Goal: Communication & Community: Share content

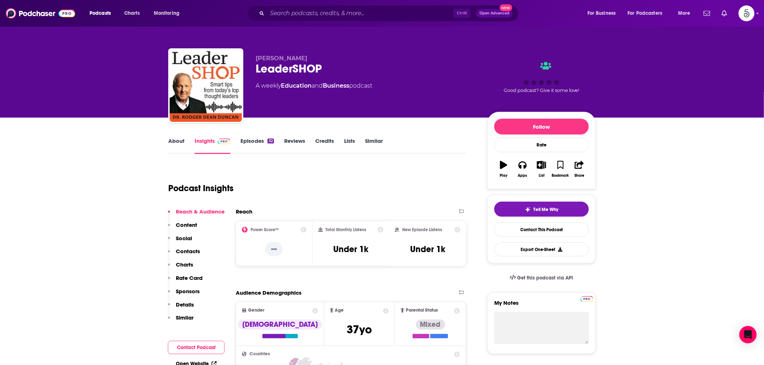
click at [284, 6] on div "Ctrl K Open Advanced New" at bounding box center [383, 13] width 272 height 17
click at [283, 14] on input "Search podcasts, credits, & more..." at bounding box center [360, 14] width 186 height 12
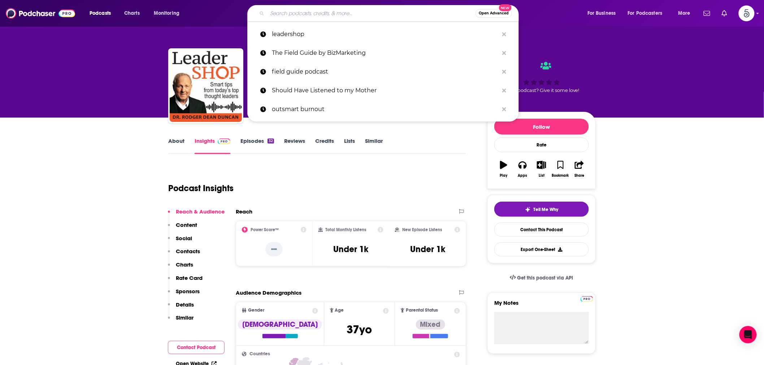
paste input "The Lawyerist Podcast"
type input "The Lawyerist Podcast"
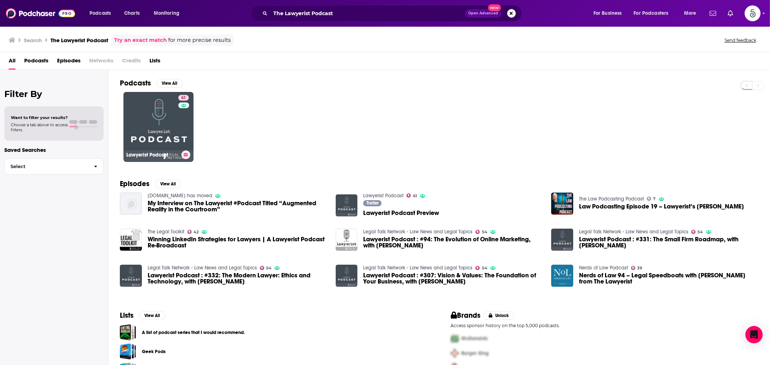
click at [146, 121] on link "61 Lawyerist Podcast" at bounding box center [158, 127] width 70 height 70
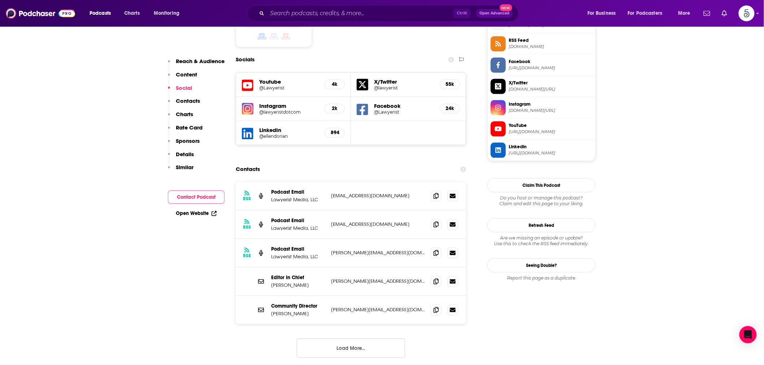
scroll to position [602, 0]
click at [342, 338] on button "Load More..." at bounding box center [351, 347] width 108 height 19
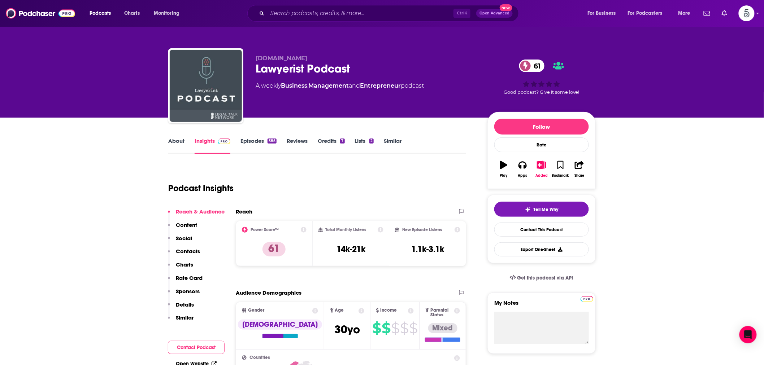
scroll to position [67, 0]
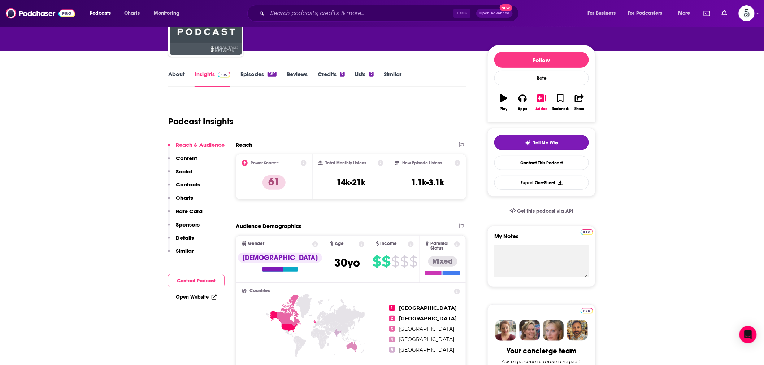
click at [520, 145] on button "Tell Me Why" at bounding box center [541, 142] width 95 height 15
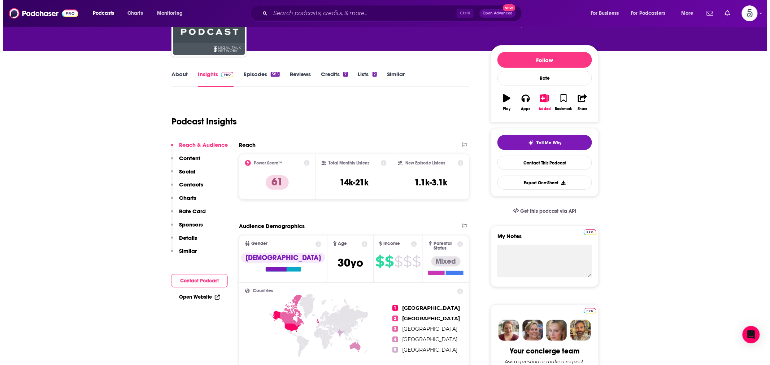
scroll to position [0, 0]
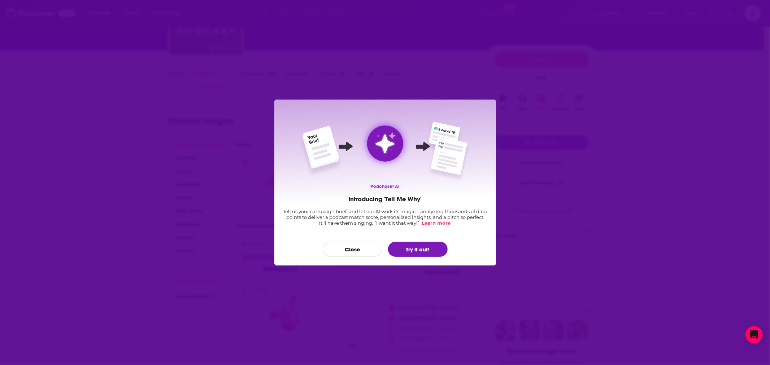
click at [415, 246] on button "Try it out!" at bounding box center [418, 249] width 60 height 15
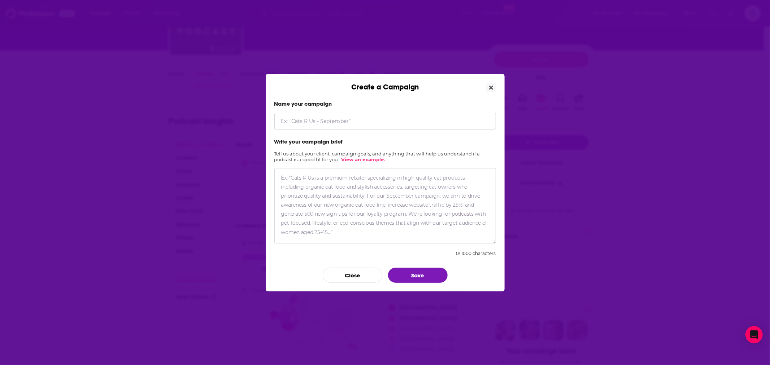
click at [347, 123] on input "Create a Campaign" at bounding box center [385, 121] width 222 height 17
type input "[PERSON_NAME]"
click at [319, 179] on textarea "Create a Campaign" at bounding box center [385, 205] width 222 height 75
click at [366, 183] on textarea "Create a Campaign" at bounding box center [385, 205] width 222 height 75
paste textarea "L’i dolorsitam con adip e seddo eius tempo incididuntut labo etdolor mag aliqua…"
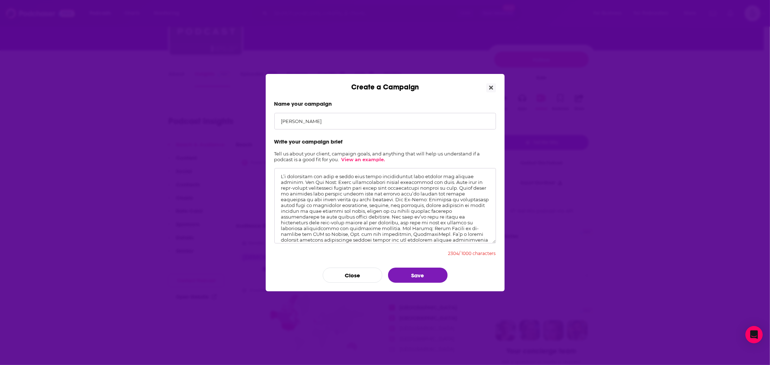
scroll to position [88, 0]
type textarea "L’i dolorsitam con adip e seddo eius tempo incididuntut labo etdolor mag aliqua…"
click at [416, 272] on button "Save" at bounding box center [418, 275] width 60 height 15
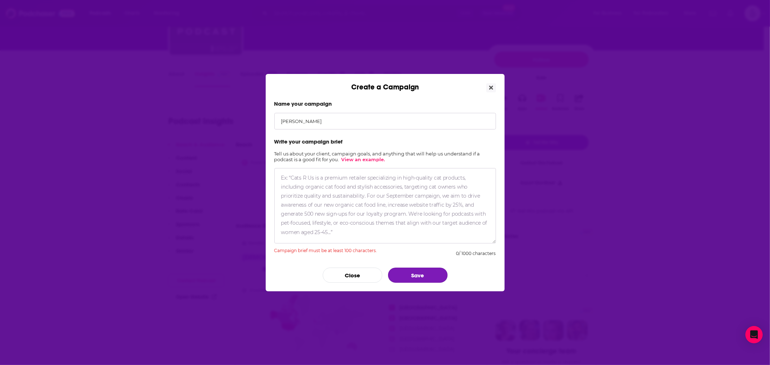
scroll to position [0, 0]
click at [333, 179] on textarea "Create a Campaign" at bounding box center [385, 205] width 222 height 75
paste textarea "Lorem Ipsumd si am-consect adi ELI se Doeius, Tem. inc utl etdolorema, Aliquaen…"
type textarea "Lorem Ipsumd si am-consect adi ELI se Doeius, Tem. inc utl etdolorema, Aliquaen…"
click at [334, 197] on textarea "Create a Campaign" at bounding box center [385, 205] width 222 height 75
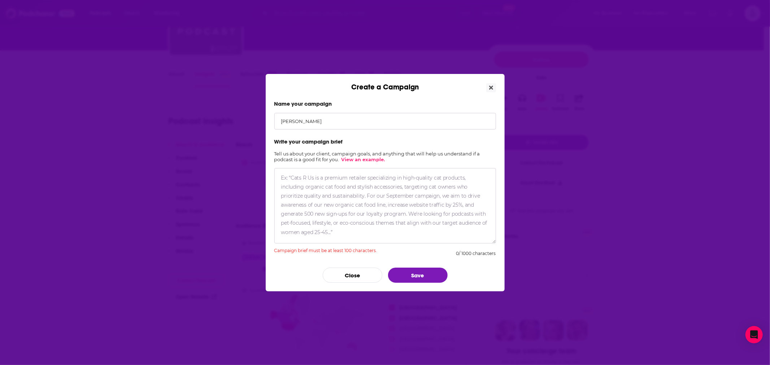
paste textarea "[PERSON_NAME] is co-founder and CEO of [PERSON_NAME], Inc. and its subsidiary, …"
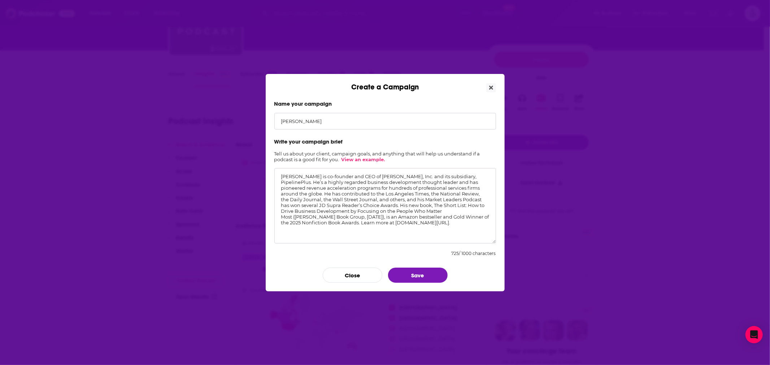
type textarea "[PERSON_NAME] is co-founder and CEO of [PERSON_NAME], Inc. and its subsidiary, …"
click at [409, 272] on button "Save" at bounding box center [418, 275] width 60 height 15
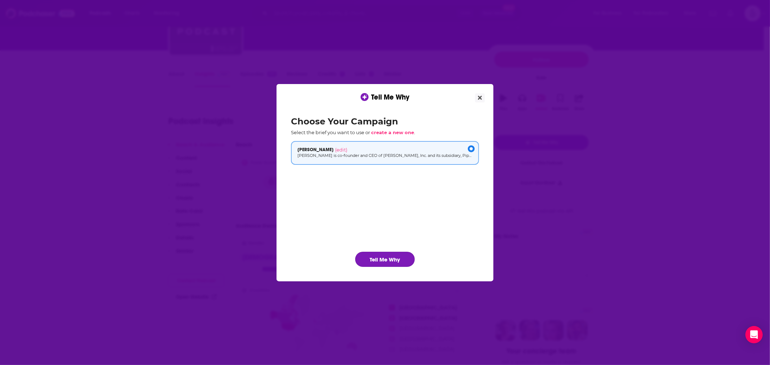
click at [401, 257] on button "Tell Me Why" at bounding box center [385, 259] width 60 height 15
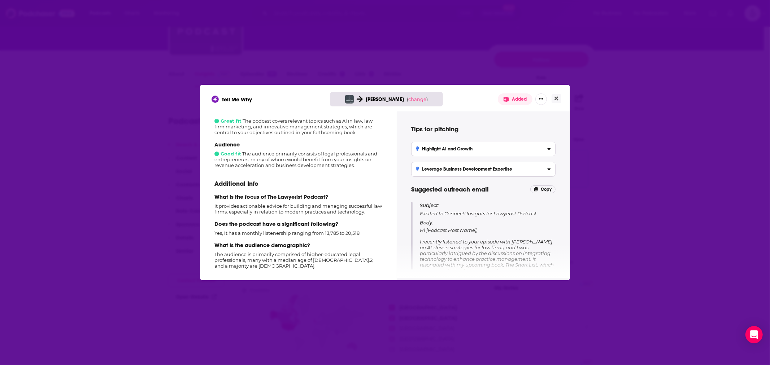
click at [474, 150] on div "Highlight AI and Growth" at bounding box center [483, 149] width 135 height 5
click at [0, 0] on input "Highlight AI and Growth Emphasize your insights on how AI can enhance law firm …" at bounding box center [0, 0] width 0 height 0
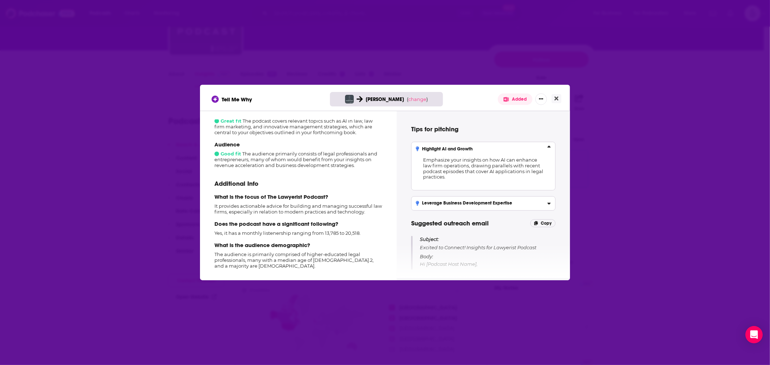
click at [478, 150] on div "Highlight AI and Growth" at bounding box center [483, 149] width 135 height 5
click at [0, 0] on input "Highlight AI and Growth Emphasize your insights on how AI can enhance law firm …" at bounding box center [0, 0] width 0 height 0
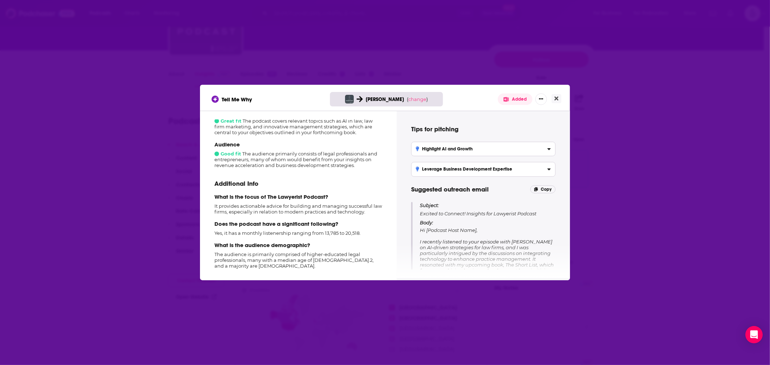
click at [482, 170] on h3 "Leverage Business Development Expertise" at bounding box center [464, 169] width 96 height 5
click at [0, 0] on input "Leverage Business Development Expertise Position your strategies as substantial…" at bounding box center [0, 0] width 0 height 0
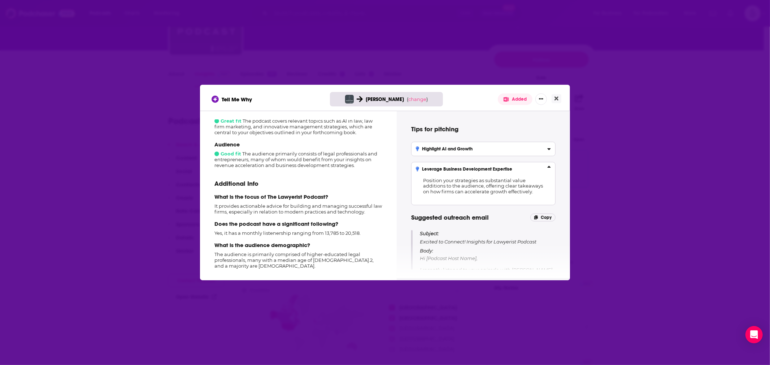
click at [482, 170] on h3 "Leverage Business Development Expertise" at bounding box center [464, 169] width 96 height 5
click at [0, 0] on input "Leverage Business Development Expertise Position your strategies as substantial…" at bounding box center [0, 0] width 0 height 0
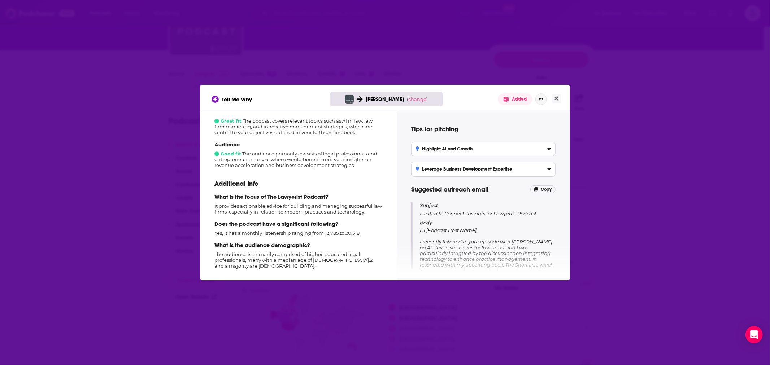
click at [539, 97] on icon "Show More Button" at bounding box center [541, 99] width 4 height 4
click at [466, 102] on div "Tell Me Why [PERSON_NAME] ( change ) Added Add to List Rate Podcast Share Add C…" at bounding box center [385, 100] width 347 height 12
click at [464, 124] on div "Tips for pitching Highlight AI and Growth Emphasize your insights on how AI can…" at bounding box center [484, 195] width 156 height 150
click at [544, 102] on button "Show More Button" at bounding box center [541, 100] width 12 height 12
click at [521, 147] on div "Highlight AI and Growth" at bounding box center [483, 149] width 135 height 5
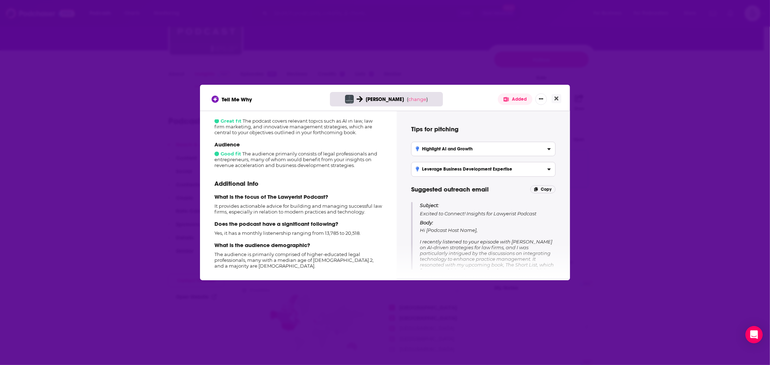
click at [0, 0] on input "Highlight AI and Growth Emphasize your insights on how AI can enhance law firm …" at bounding box center [0, 0] width 0 height 0
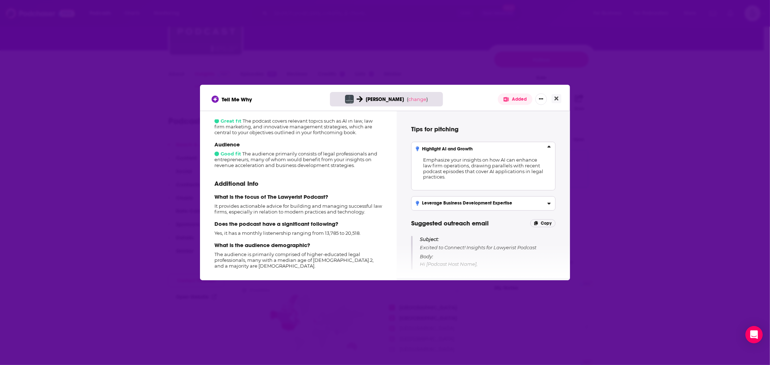
click at [523, 202] on div "Leverage Business Development Expertise" at bounding box center [483, 203] width 135 height 5
click at [0, 0] on input "Leverage Business Development Expertise Position your strategies as substantial…" at bounding box center [0, 0] width 0 height 0
click at [458, 214] on span "Position your strategies as substantial value additions to the audience, offeri…" at bounding box center [483, 220] width 120 height 17
click at [0, 0] on input "Leverage Business Development Expertise Position your strategies as substantial…" at bounding box center [0, 0] width 0 height 0
click at [459, 203] on h3 "Leverage Business Development Expertise" at bounding box center [464, 203] width 96 height 5
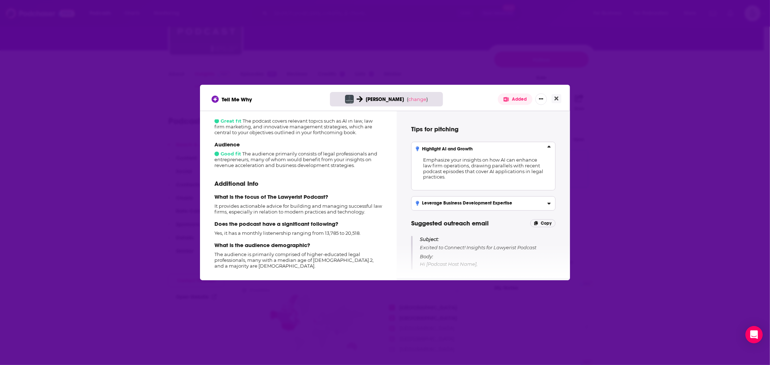
click at [0, 0] on input "Leverage Business Development Expertise Position your strategies as substantial…" at bounding box center [0, 0] width 0 height 0
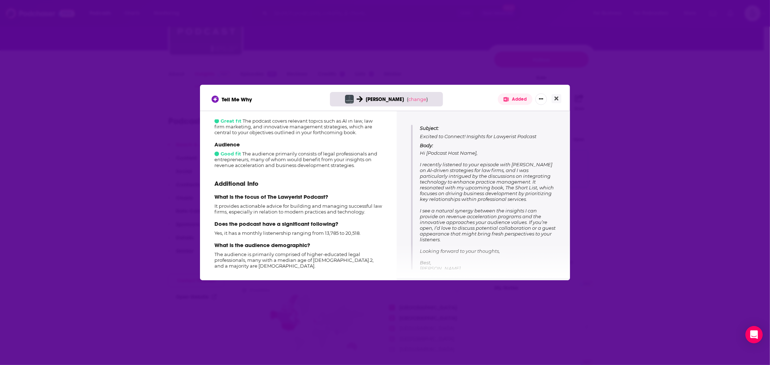
scroll to position [149, 0]
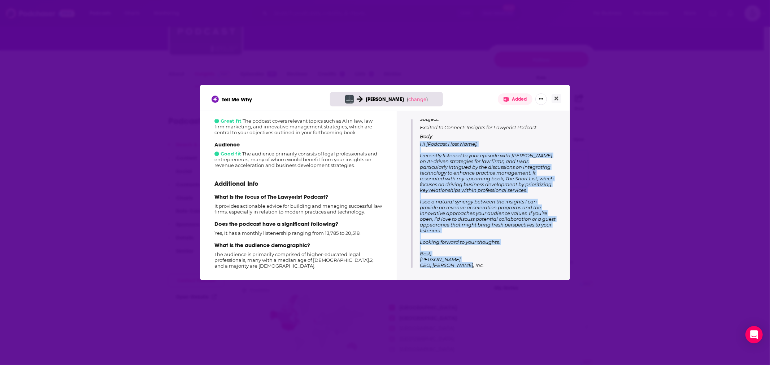
drag, startPoint x: 421, startPoint y: 144, endPoint x: 461, endPoint y: 263, distance: 125.3
click at [461, 263] on p "Body: Hi [Podcast Host Name], I recently listened to your episode with [PERSON_…" at bounding box center [488, 201] width 136 height 135
drag, startPoint x: 443, startPoint y: 210, endPoint x: 445, endPoint y: 185, distance: 25.0
click at [445, 185] on span "Hi [Podcast Host Name], I recently listened to your episode with [PERSON_NAME] …" at bounding box center [488, 204] width 136 height 127
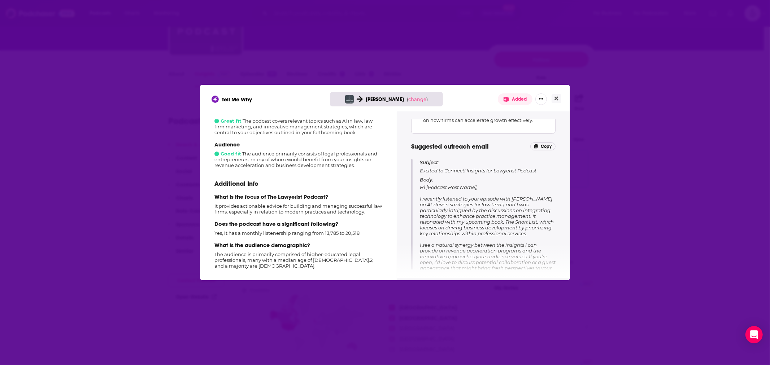
scroll to position [67, 0]
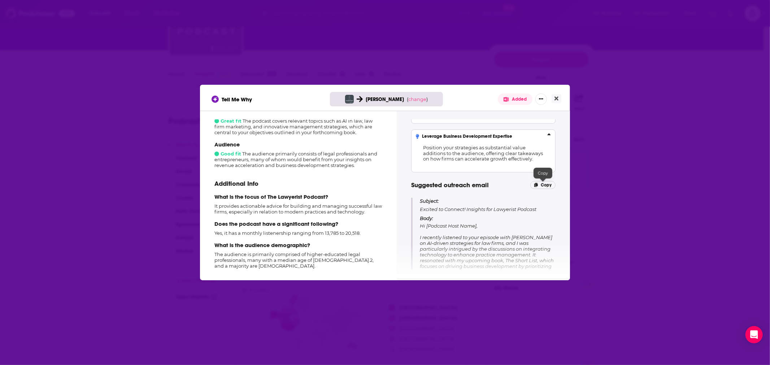
click at [539, 184] on p "Copy" at bounding box center [543, 185] width 26 height 8
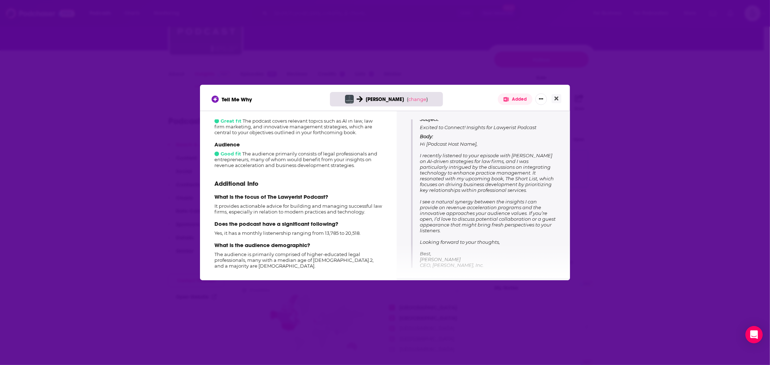
scroll to position [0, 0]
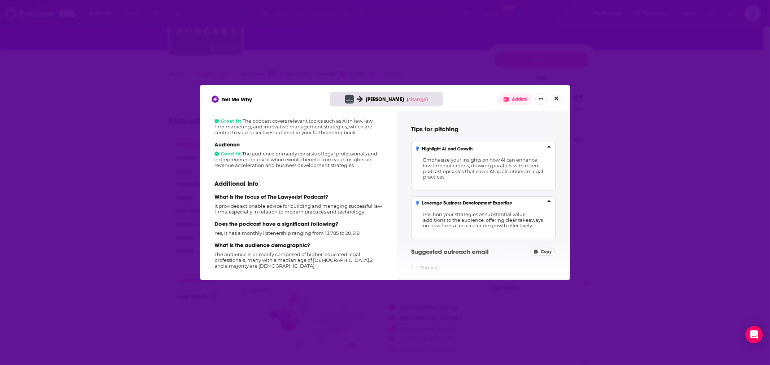
click at [558, 100] on icon "Close" at bounding box center [557, 99] width 4 height 6
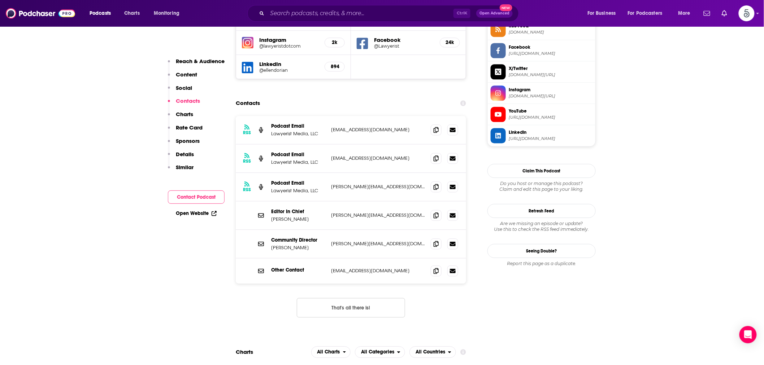
scroll to position [669, 0]
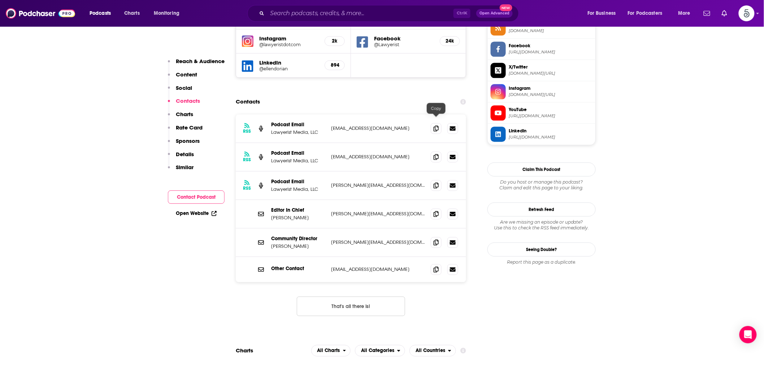
click at [435, 152] on span at bounding box center [436, 157] width 11 height 11
click at [435, 183] on icon at bounding box center [436, 186] width 5 height 6
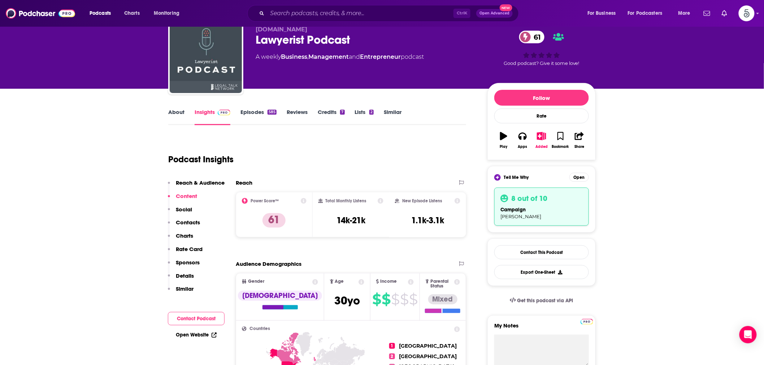
scroll to position [0, 0]
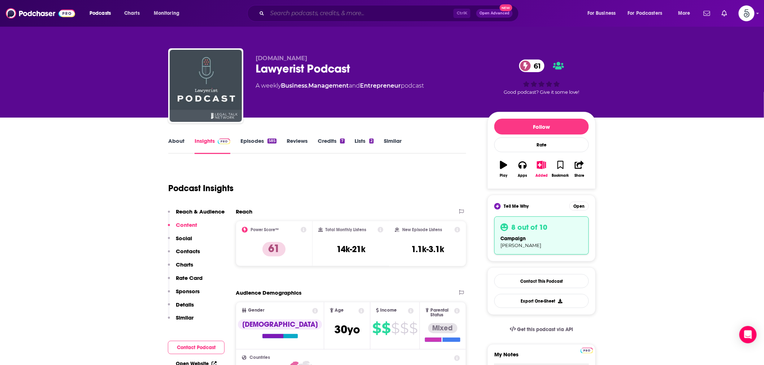
click at [316, 12] on input "Search podcasts, credits, & more..." at bounding box center [360, 14] width 186 height 12
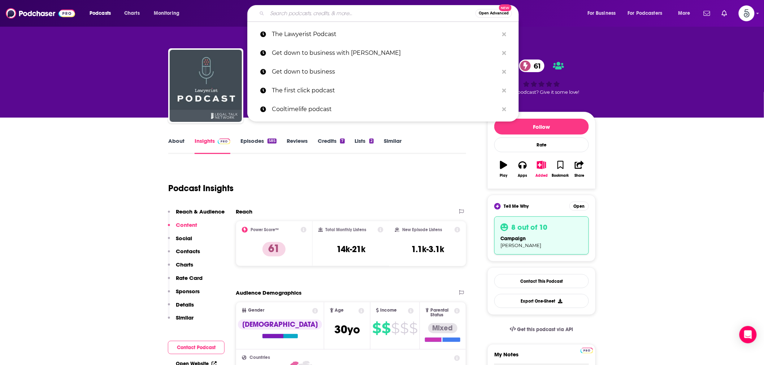
paste input "The Law Firm Owner Podcast"
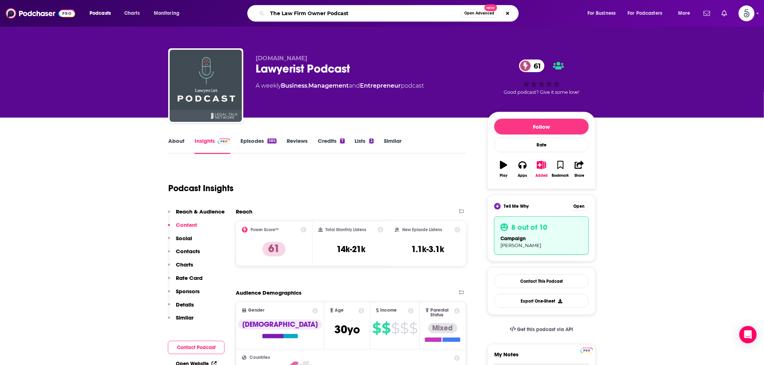
type input "The Law Firm Owner Podcast"
click at [343, 204] on div "Podcast Insights" at bounding box center [317, 187] width 298 height 43
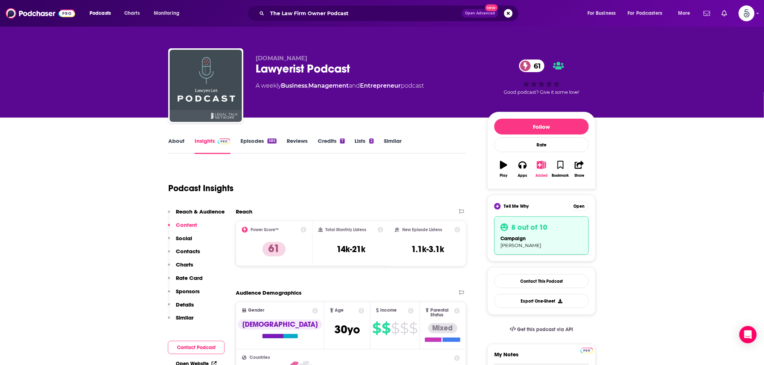
click at [539, 167] on icon "button" at bounding box center [541, 165] width 9 height 8
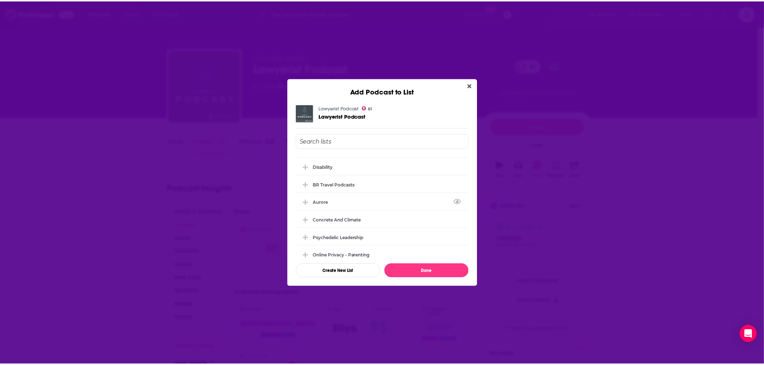
scroll to position [568, 0]
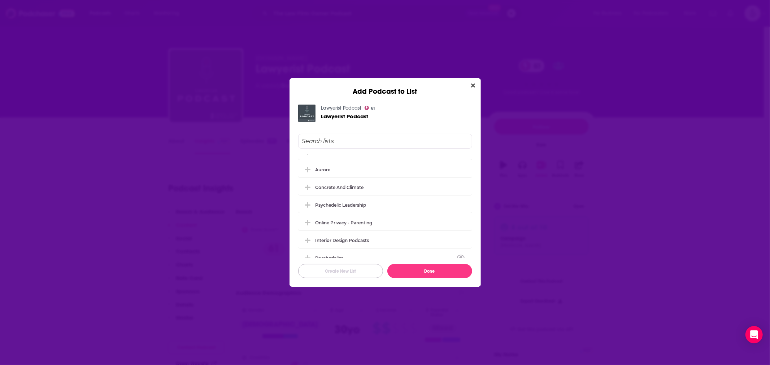
click at [329, 274] on button "Create New List" at bounding box center [340, 271] width 85 height 14
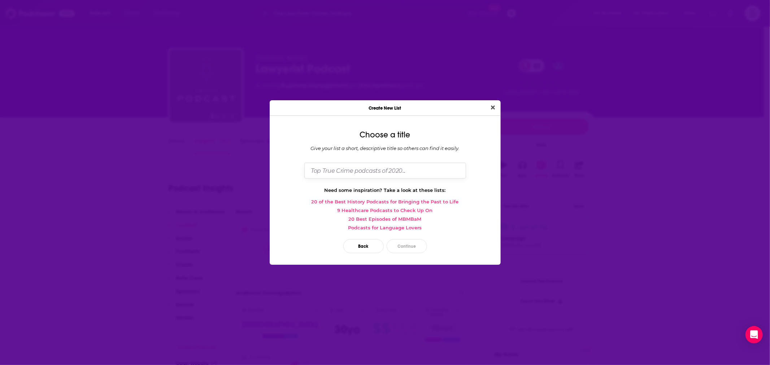
click at [363, 170] on input "Dialog" at bounding box center [385, 171] width 162 height 16
type input "AckertLegal"
click at [402, 246] on button "Continue" at bounding box center [407, 246] width 40 height 14
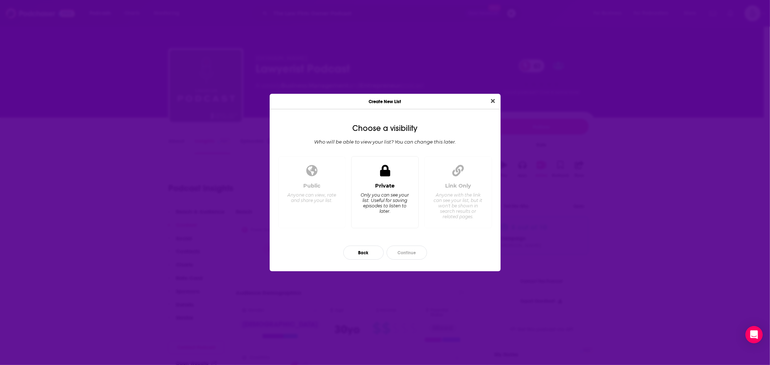
click at [388, 194] on div "Only you can see your list. Useful for saving episodes to listen to later." at bounding box center [384, 203] width 49 height 22
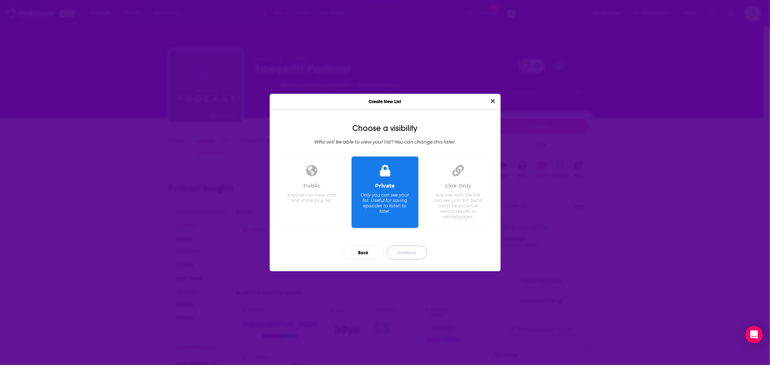
click at [409, 253] on button "Continue" at bounding box center [407, 253] width 40 height 14
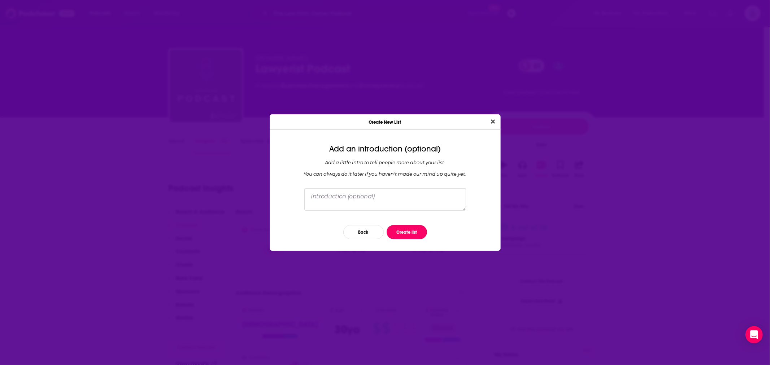
click at [409, 234] on button "Create list" at bounding box center [407, 232] width 40 height 14
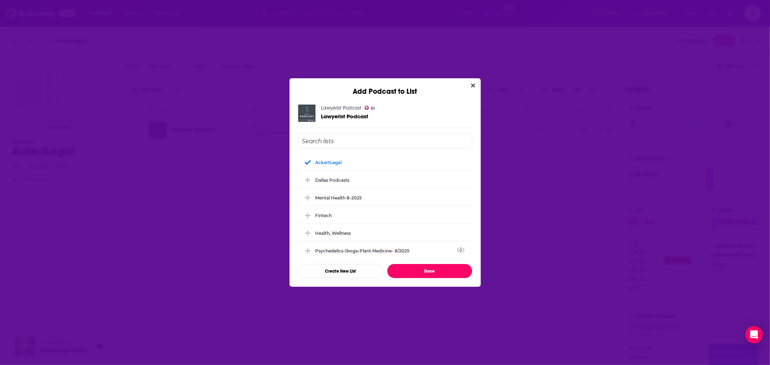
click at [421, 268] on button "Done" at bounding box center [429, 271] width 85 height 14
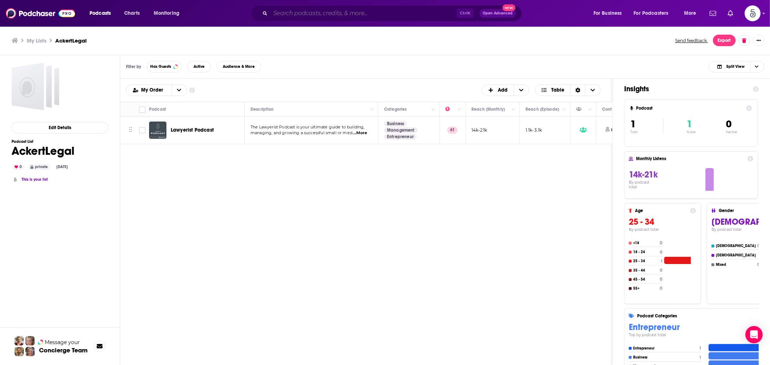
click at [322, 10] on input "Search podcasts, credits, & more..." at bounding box center [363, 14] width 186 height 12
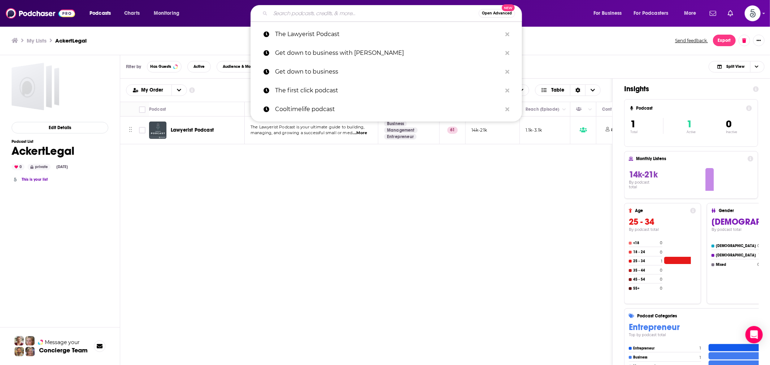
paste input "The Law Firm Owner Podcast"
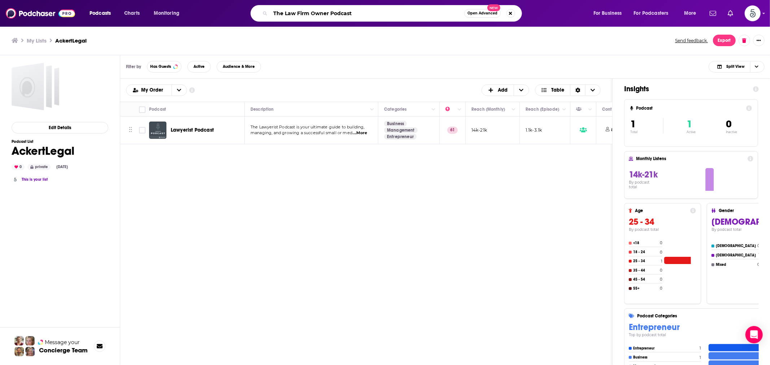
type input "The Law Firm Owner Podcast"
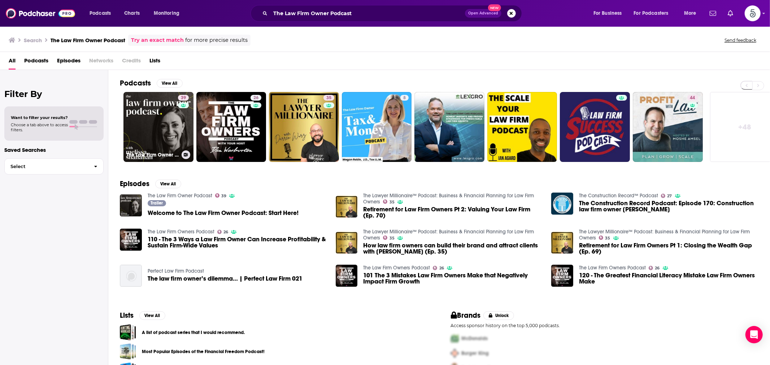
click at [156, 118] on link "39 The Law Firm Owner Podcast" at bounding box center [158, 127] width 70 height 70
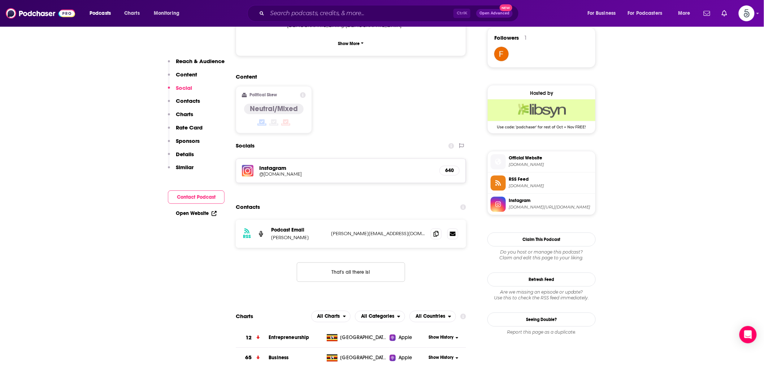
scroll to position [535, 0]
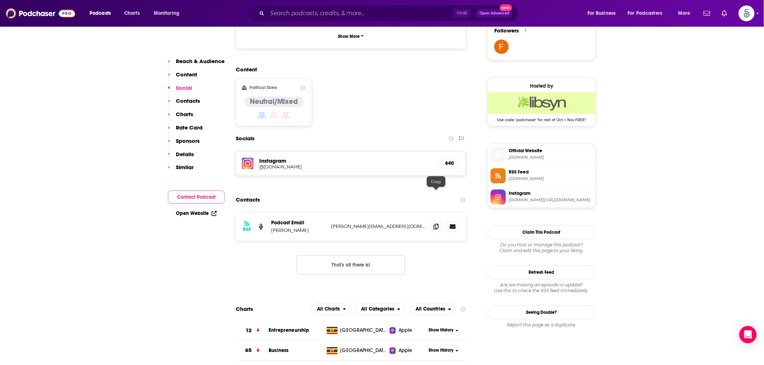
click at [437, 222] on span at bounding box center [436, 227] width 11 height 11
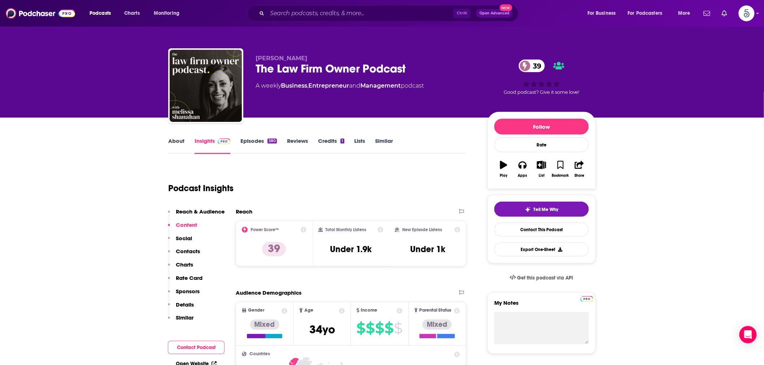
scroll to position [67, 0]
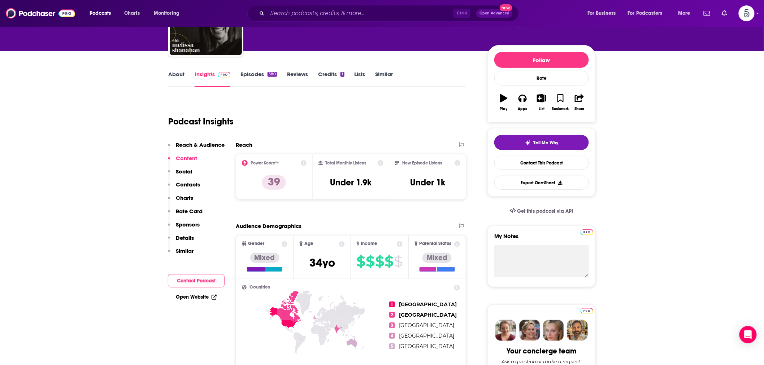
click at [542, 142] on span "Tell Me Why" at bounding box center [546, 143] width 25 height 6
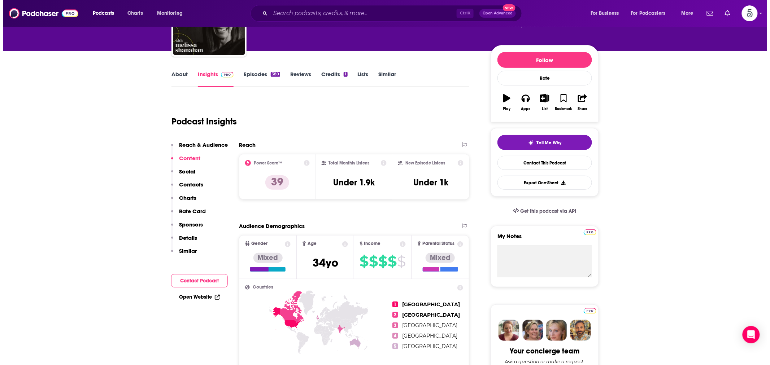
scroll to position [0, 0]
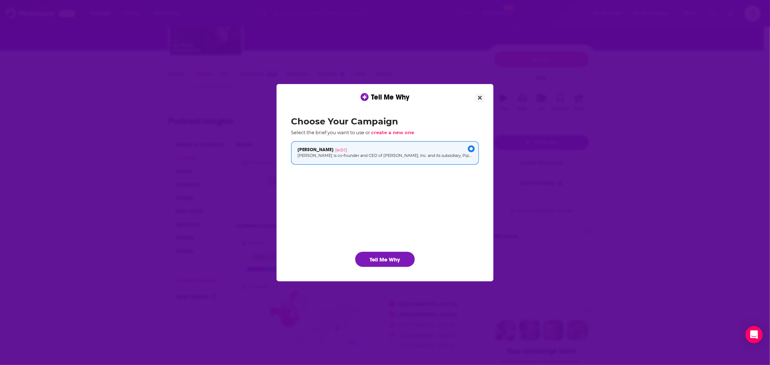
click at [366, 147] on div "[PERSON_NAME] (edit)" at bounding box center [385, 150] width 175 height 6
click at [377, 256] on button "Tell Me Why" at bounding box center [385, 259] width 60 height 15
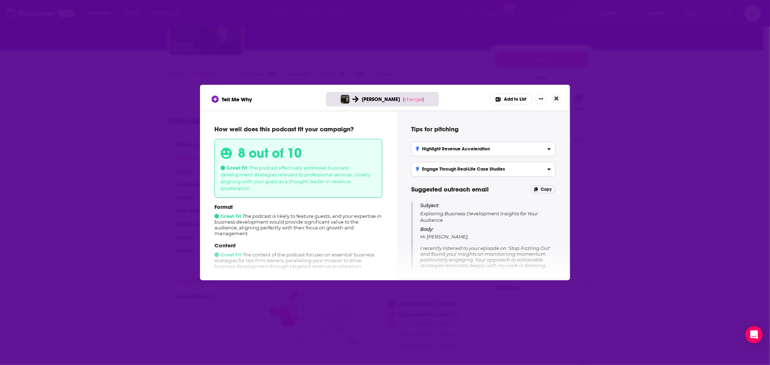
click at [554, 100] on button "Close" at bounding box center [557, 98] width 10 height 9
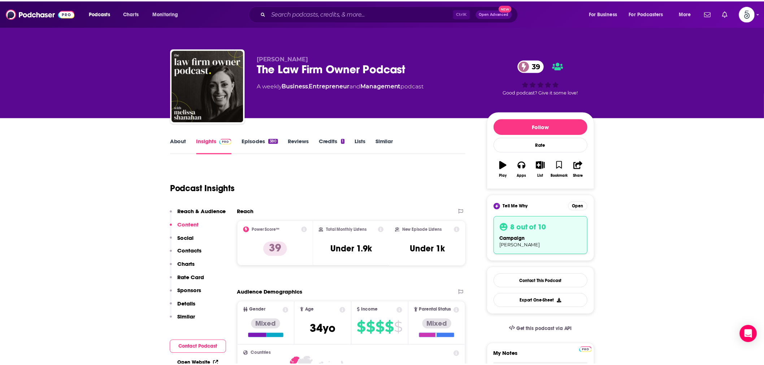
scroll to position [67, 0]
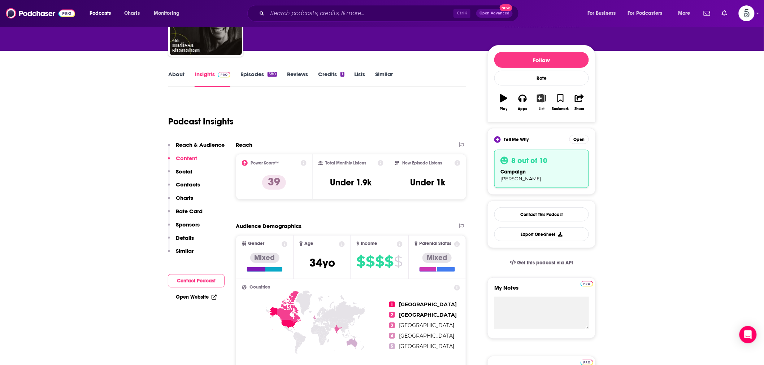
click at [541, 99] on icon "button" at bounding box center [541, 98] width 9 height 8
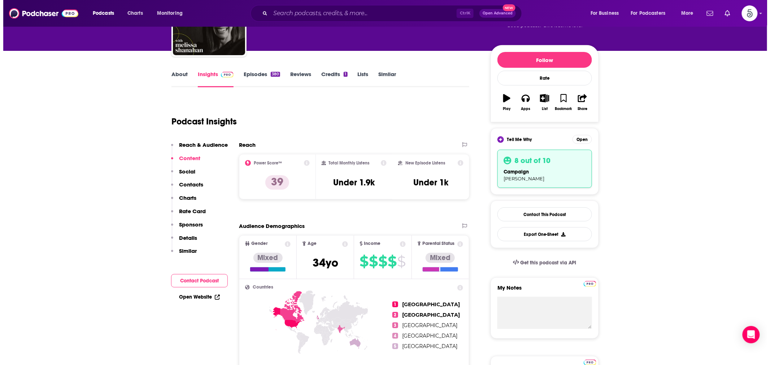
scroll to position [0, 0]
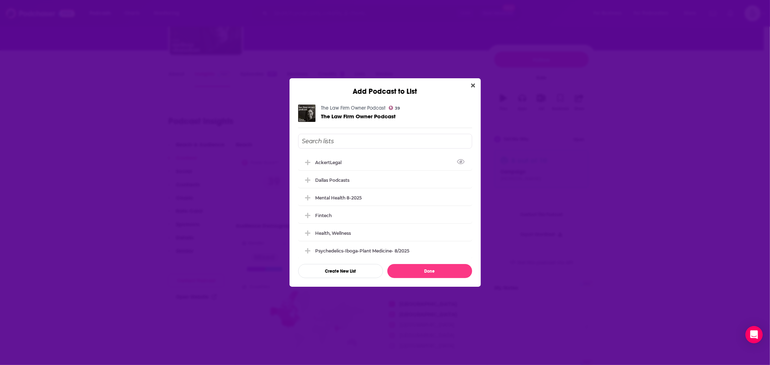
click at [338, 161] on div "AckertLegal" at bounding box center [331, 162] width 31 height 5
click at [433, 274] on button "Done" at bounding box center [429, 271] width 85 height 14
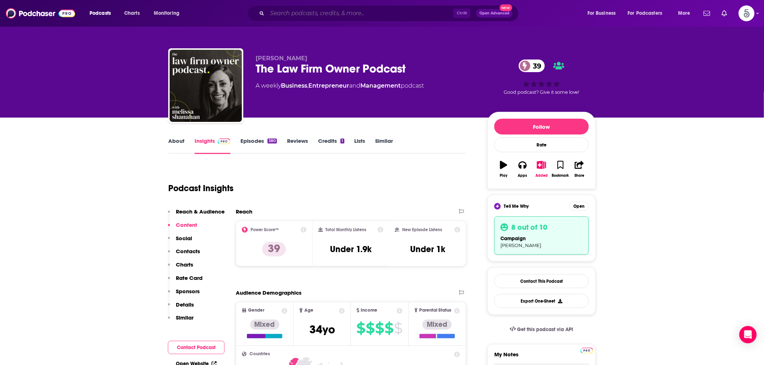
click at [292, 12] on input "Search podcasts, credits, & more..." at bounding box center [360, 14] width 186 height 12
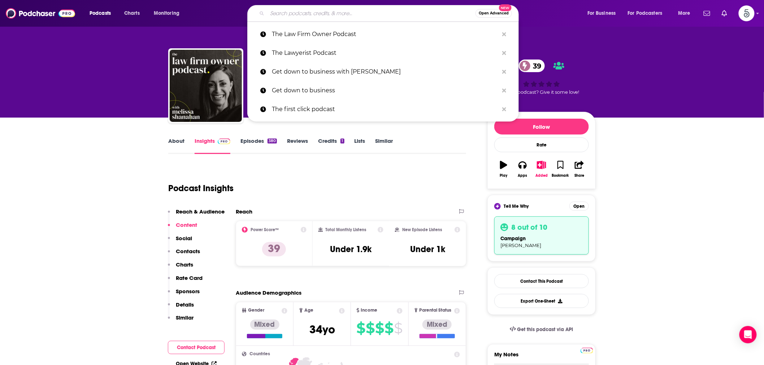
paste input "Pioneers and Pathfinders"
type input "Pioneers and Pathfinders"
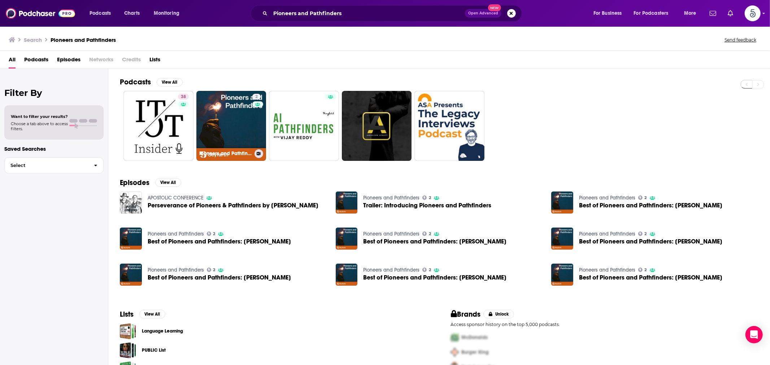
click at [217, 121] on link "2 Pioneers and Pathfinders" at bounding box center [231, 126] width 70 height 70
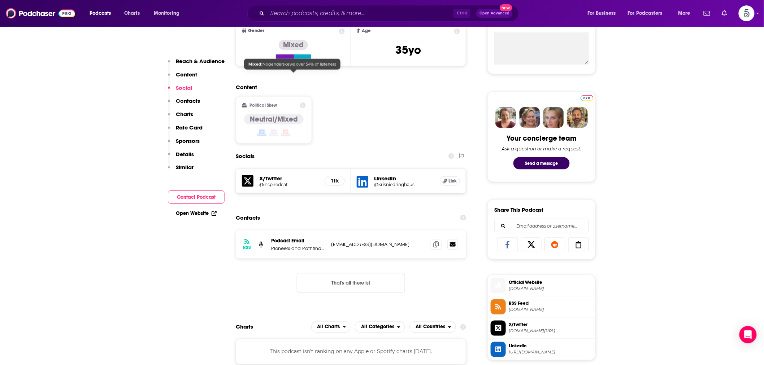
scroll to position [334, 0]
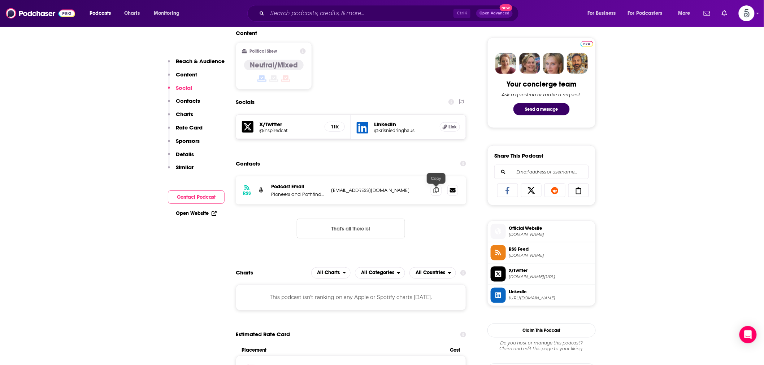
click at [439, 192] on span at bounding box center [436, 190] width 11 height 11
click at [302, 13] on input "Search podcasts, credits, & more..." at bounding box center [360, 14] width 186 height 12
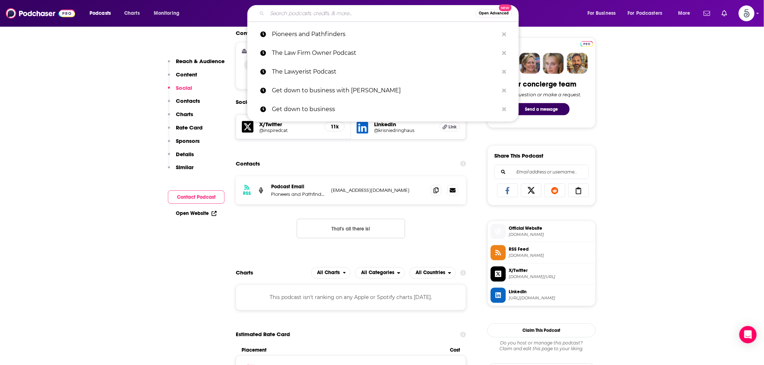
paste input "Profiles in Leadership"
type input "Profiles in Leadership"
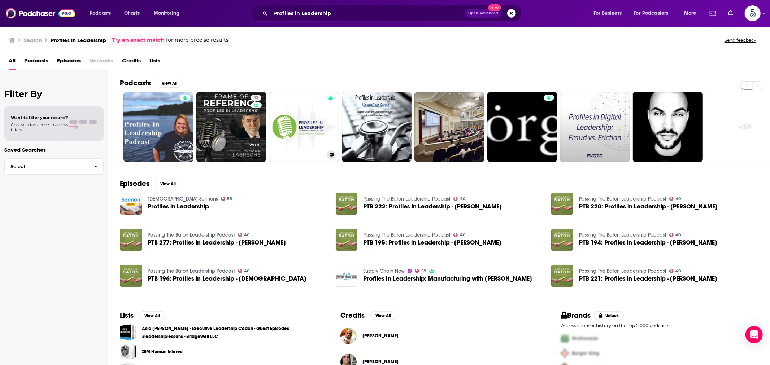
click at [302, 117] on link "Profiles in Leadership" at bounding box center [304, 127] width 70 height 70
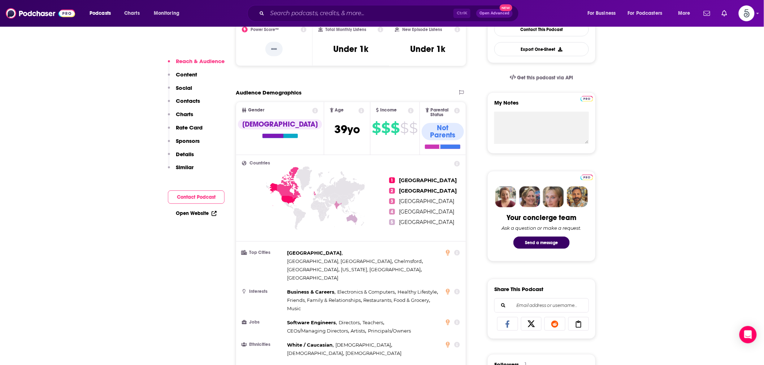
scroll to position [134, 0]
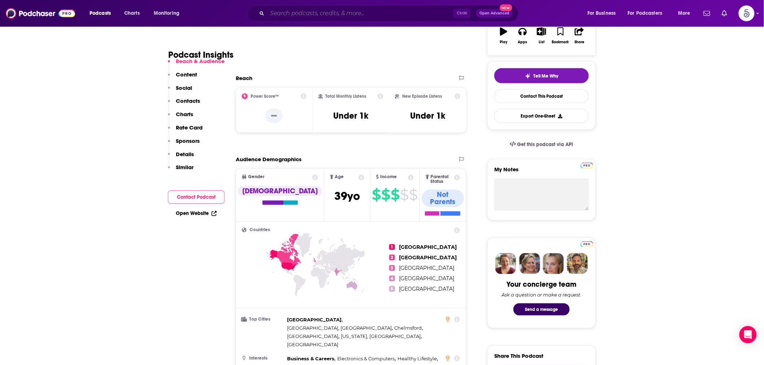
click at [291, 16] on input "Search podcasts, credits, & more..." at bounding box center [360, 14] width 186 height 12
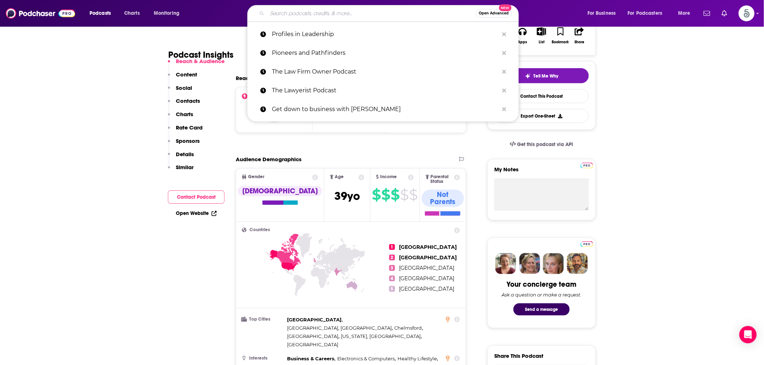
paste input "The Future Law Podcast"
type input "The Future Law Podcast"
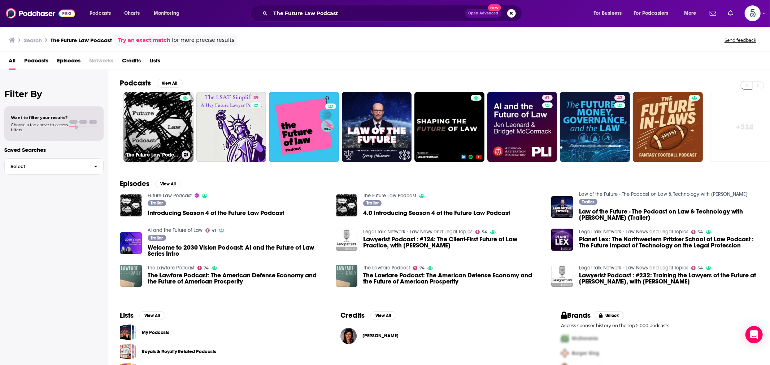
click at [160, 111] on link "The Future Law Podcast" at bounding box center [158, 127] width 70 height 70
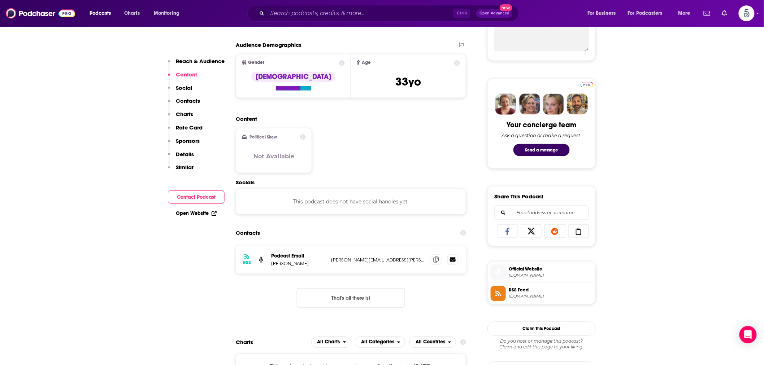
scroll to position [334, 0]
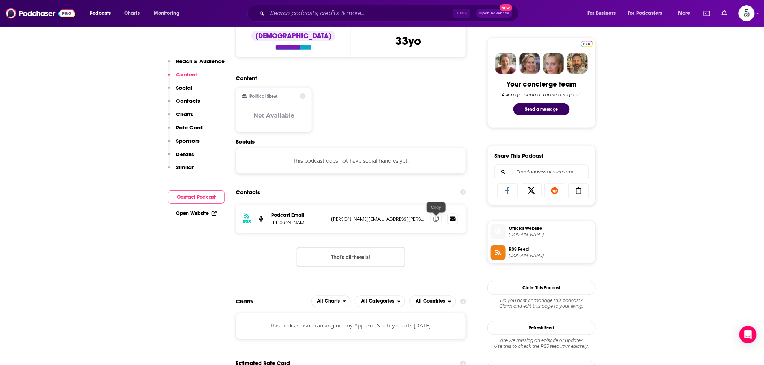
click at [434, 220] on icon at bounding box center [436, 219] width 5 height 6
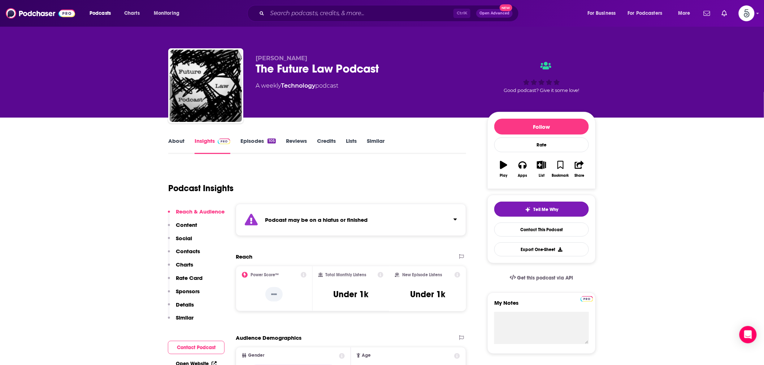
click at [528, 209] on img "button" at bounding box center [528, 210] width 6 height 6
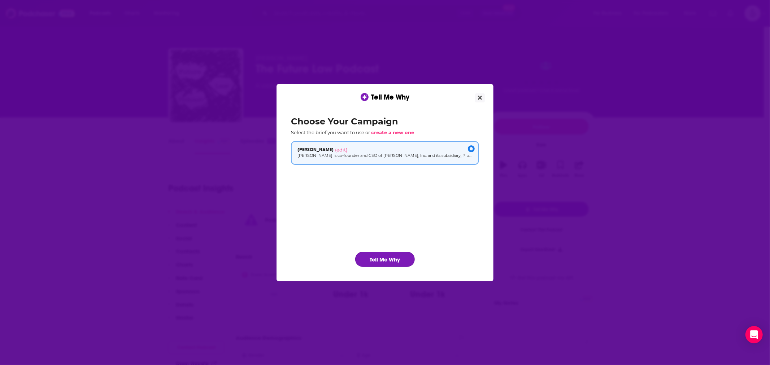
click at [384, 262] on button "Tell Me Why" at bounding box center [385, 259] width 60 height 15
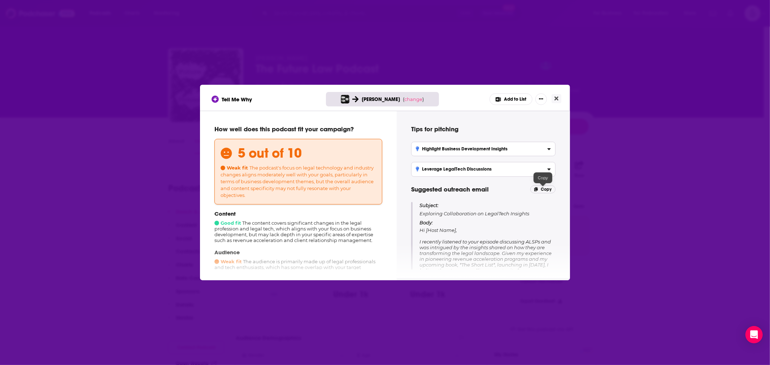
click at [545, 189] on span "Copy" at bounding box center [546, 189] width 11 height 5
